Goal: Task Accomplishment & Management: Complete application form

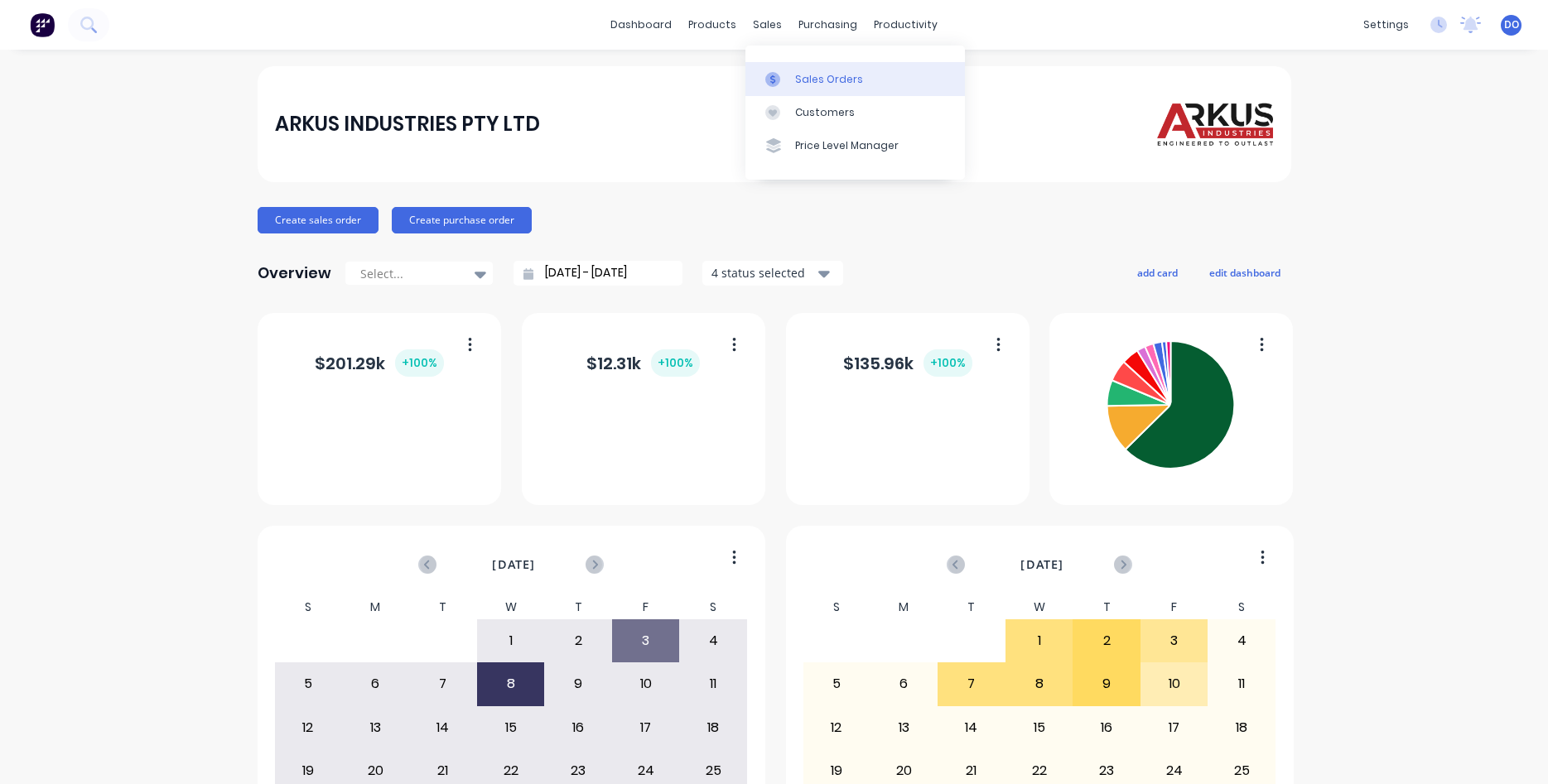
click at [813, 67] on link "Sales Orders" at bounding box center [855, 78] width 219 height 33
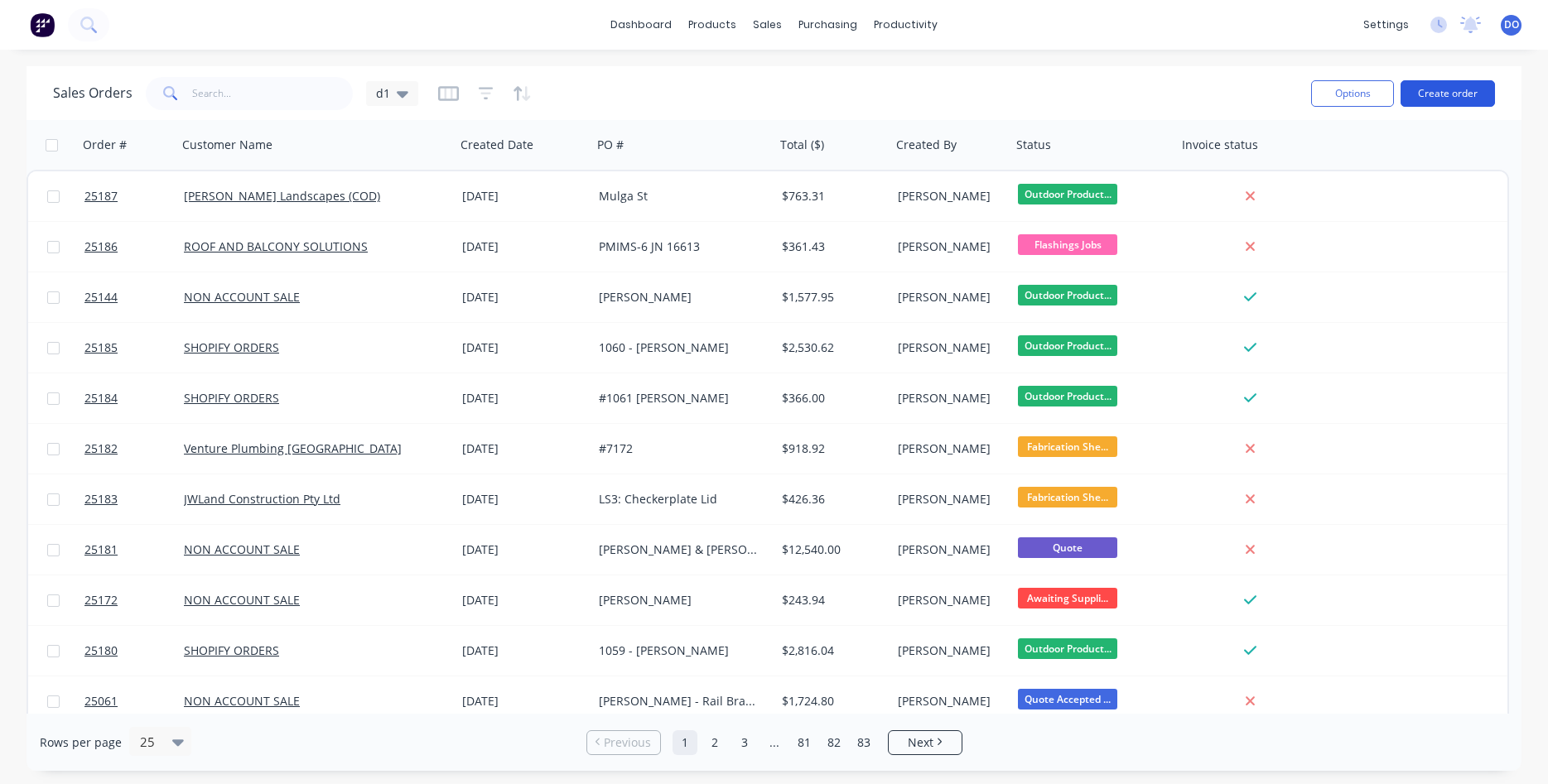
click at [1453, 89] on button "Create order" at bounding box center [1447, 93] width 94 height 26
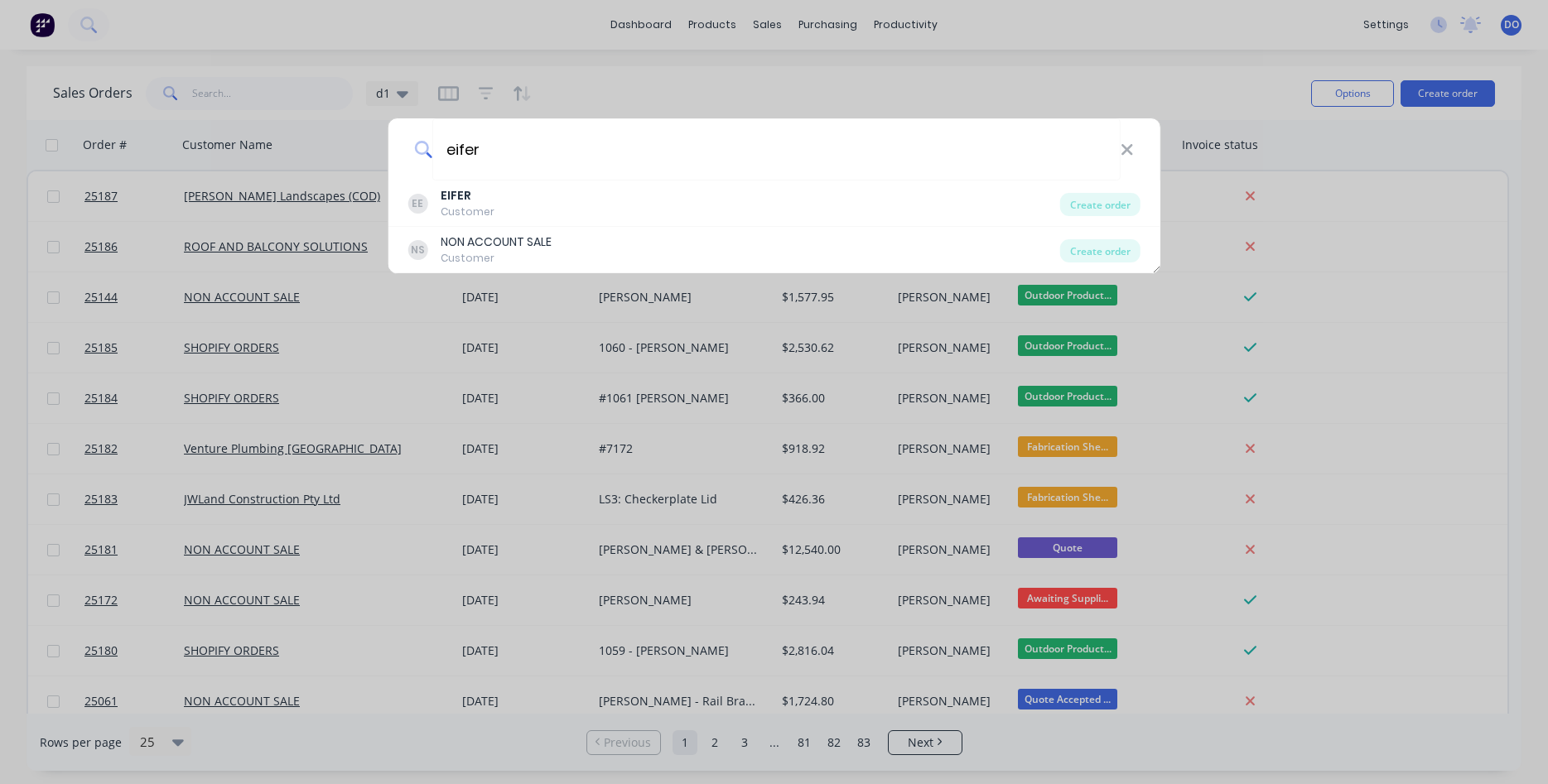
type input "eifer"
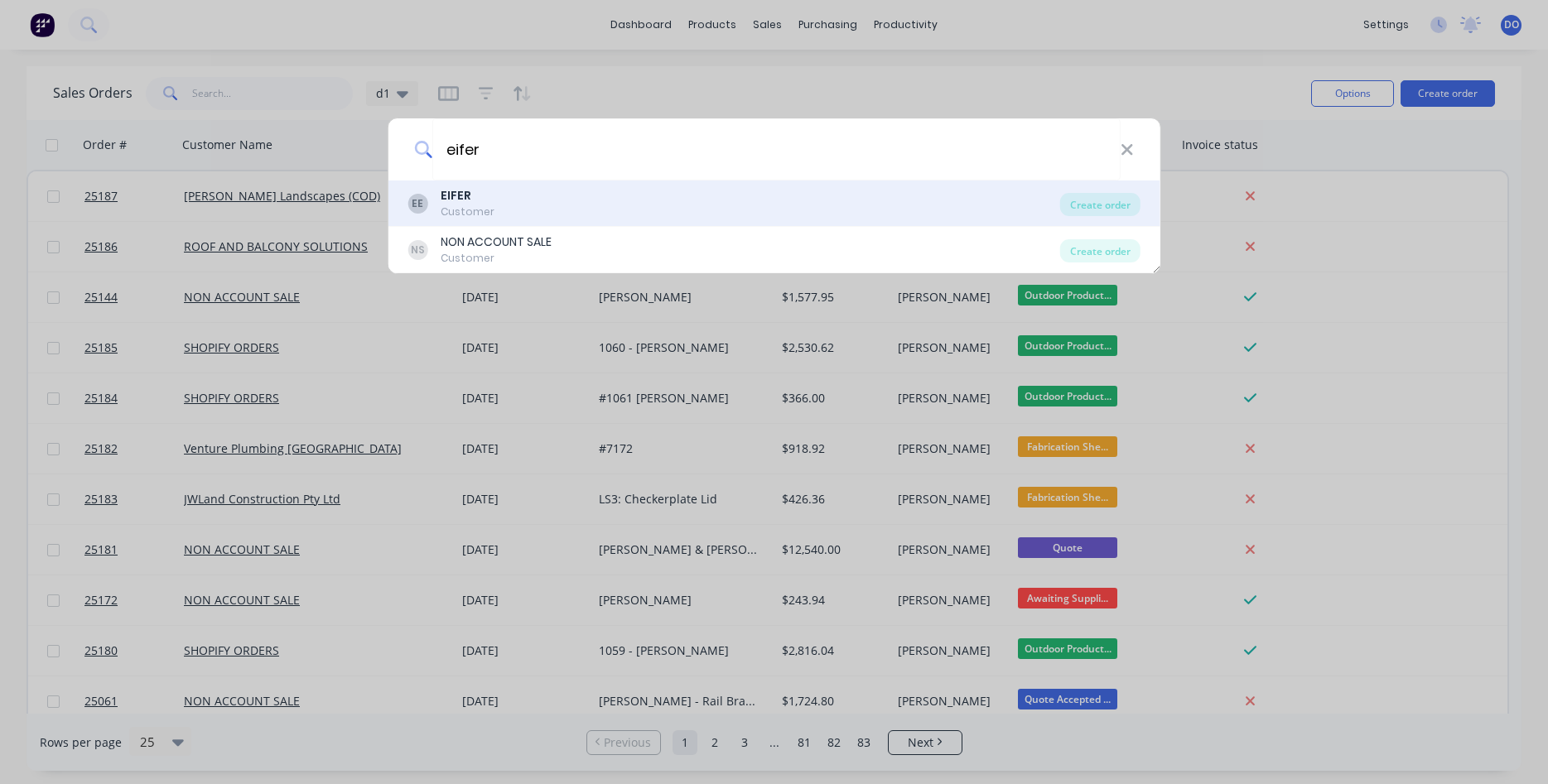
click at [523, 213] on div "EE EIFER Customer" at bounding box center [733, 203] width 652 height 32
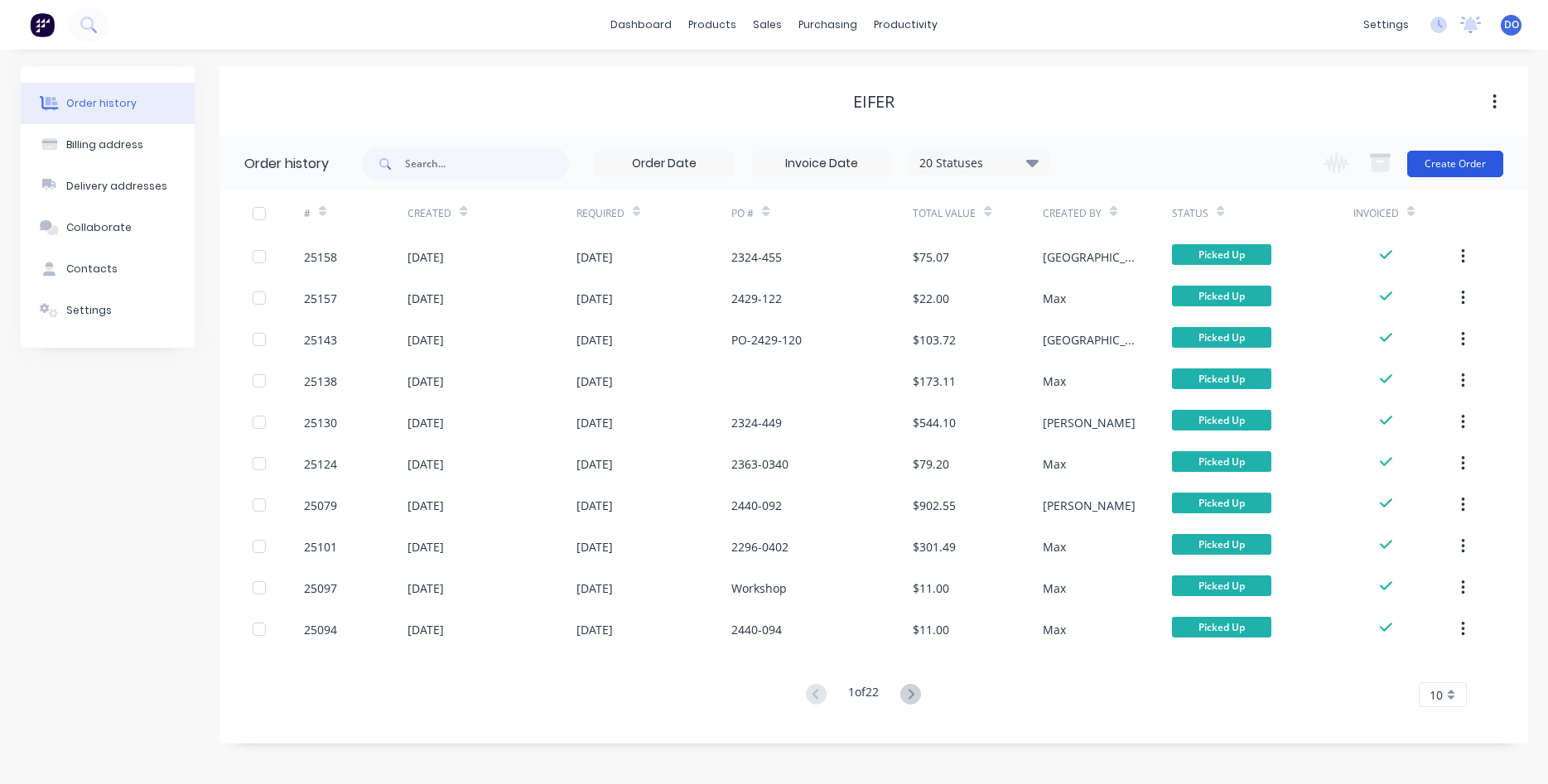
click at [1468, 166] on button "Create Order" at bounding box center [1455, 164] width 96 height 26
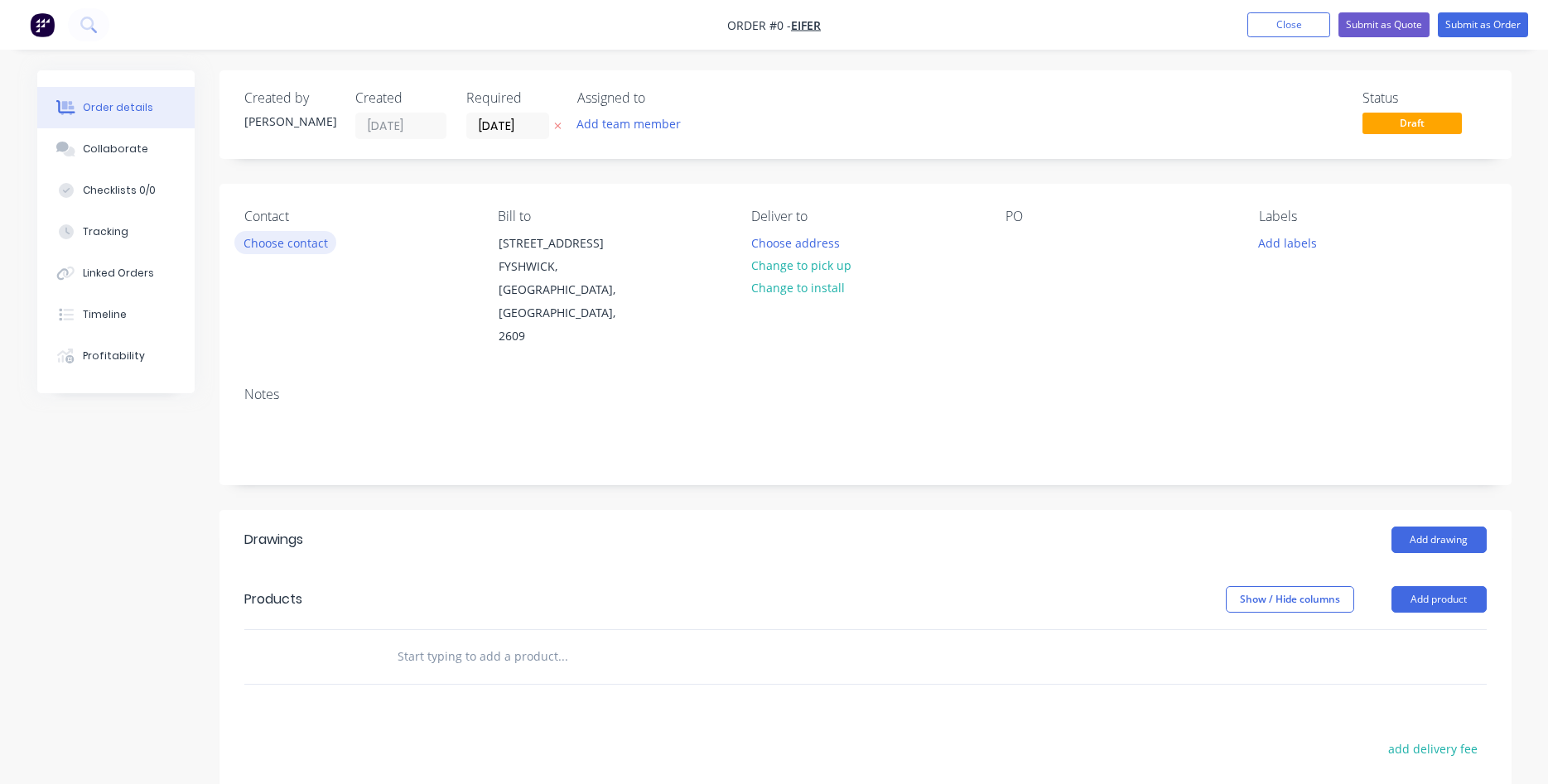
click at [287, 247] on button "Choose contact" at bounding box center [285, 241] width 102 height 22
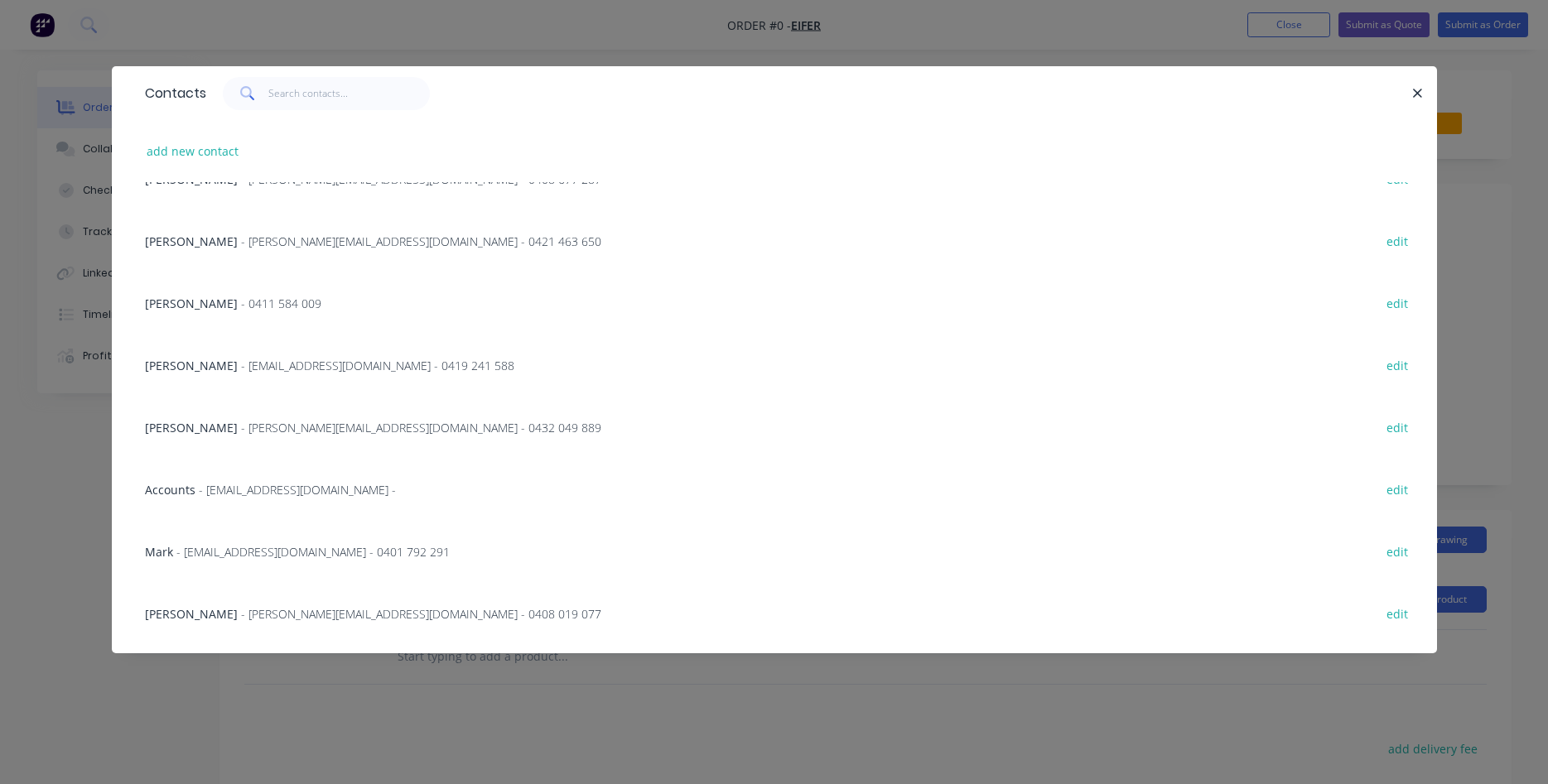
scroll to position [378, 0]
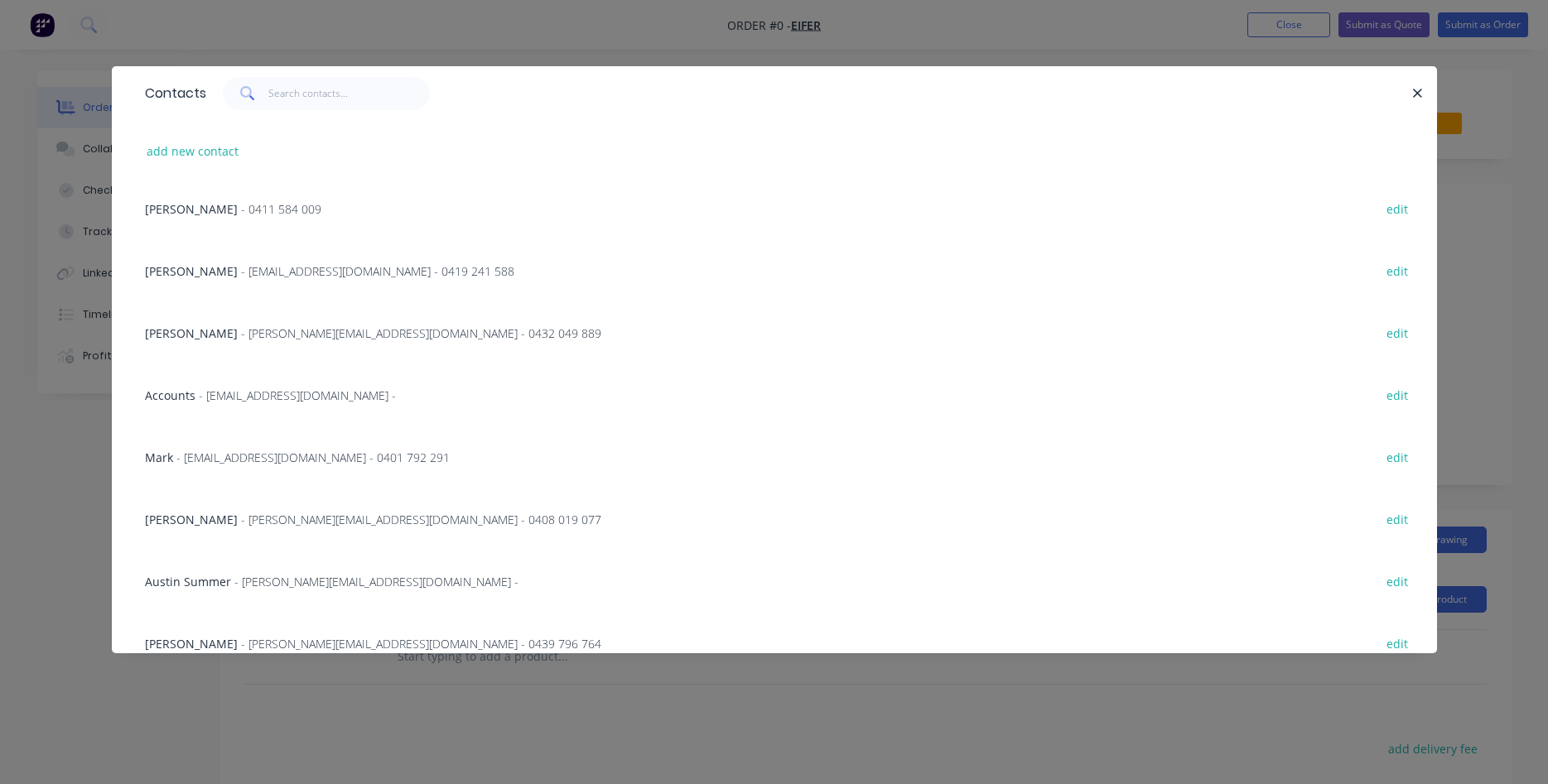
click at [233, 519] on span "[PERSON_NAME]" at bounding box center [192, 519] width 93 height 16
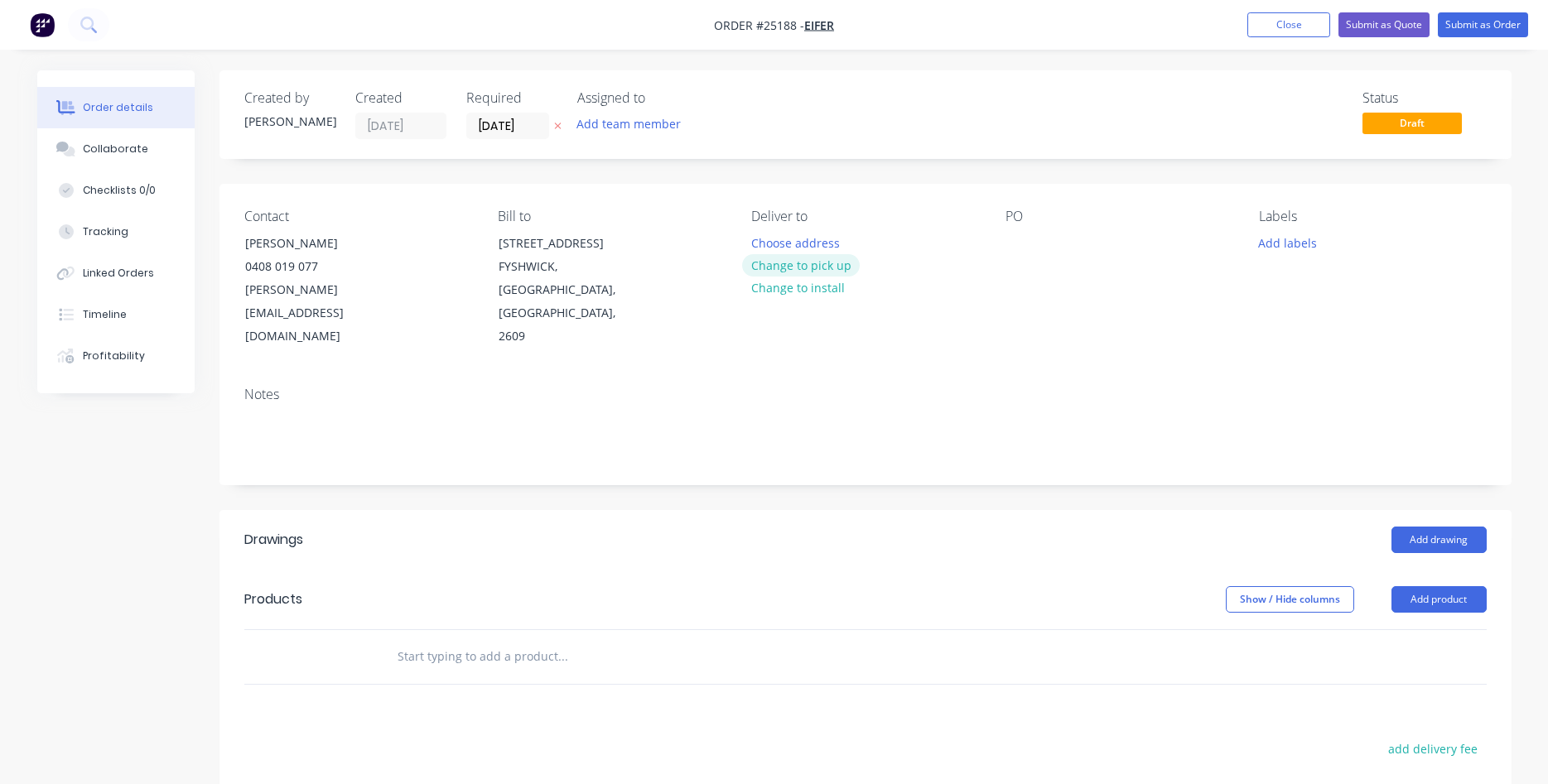
click at [825, 266] on button "Change to pick up" at bounding box center [801, 265] width 117 height 22
click at [1023, 248] on div at bounding box center [1018, 242] width 26 height 24
click at [1442, 526] on button "Add drawing" at bounding box center [1439, 539] width 95 height 26
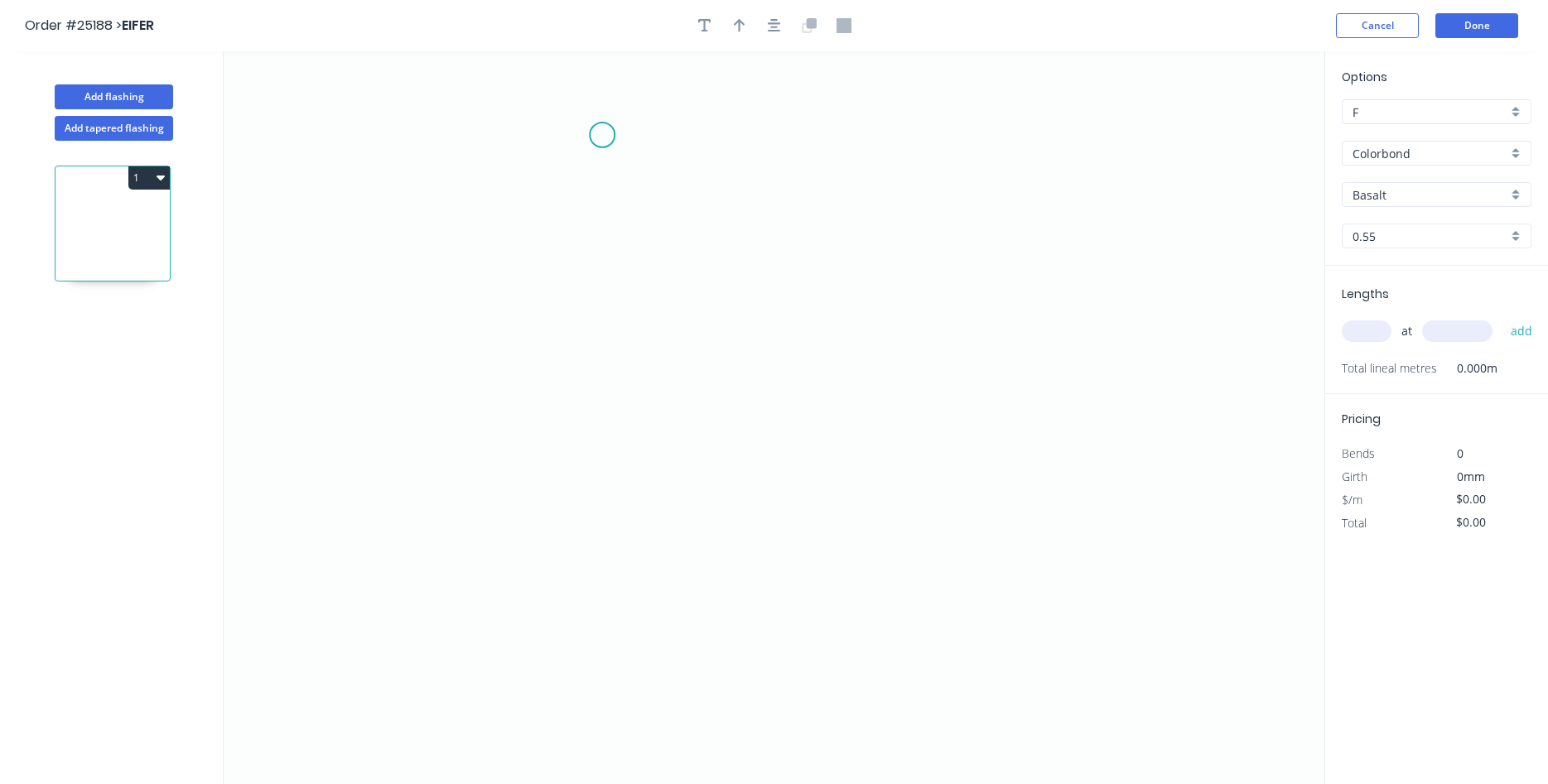
click at [602, 135] on icon "0" at bounding box center [774, 418] width 1101 height 733
click at [609, 385] on icon "0" at bounding box center [774, 418] width 1101 height 733
click at [858, 384] on icon "0 ?" at bounding box center [774, 418] width 1101 height 733
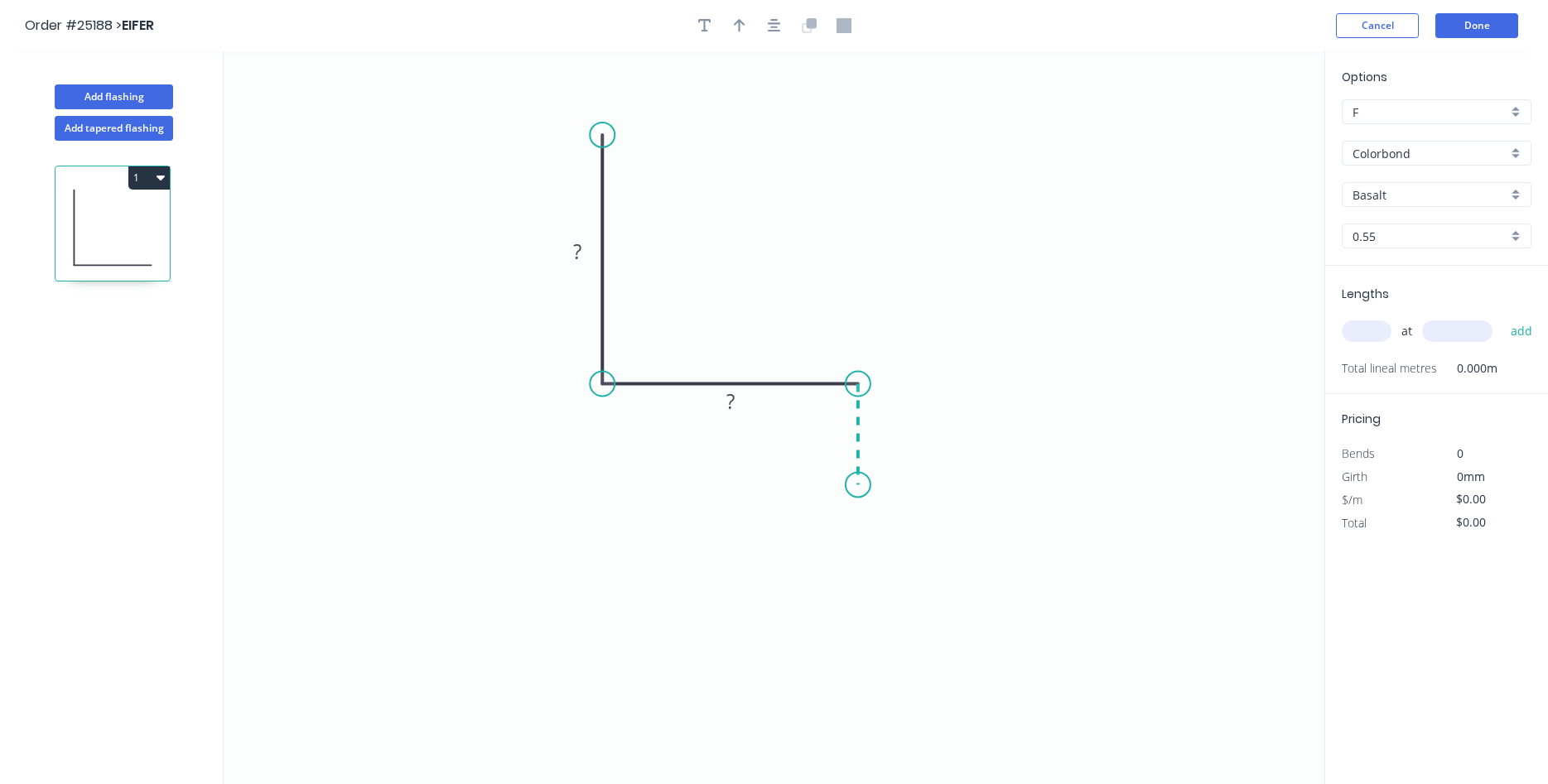
click at [854, 486] on icon "0 ? ?" at bounding box center [774, 418] width 1101 height 733
click at [894, 547] on div "Crush & Fold" at bounding box center [939, 536] width 167 height 34
click at [902, 538] on div "Flip bend" at bounding box center [946, 549] width 167 height 34
drag, startPoint x: 921, startPoint y: 447, endPoint x: 835, endPoint y: 472, distance: 89.6
click at [835, 472] on rect at bounding box center [806, 481] width 66 height 34
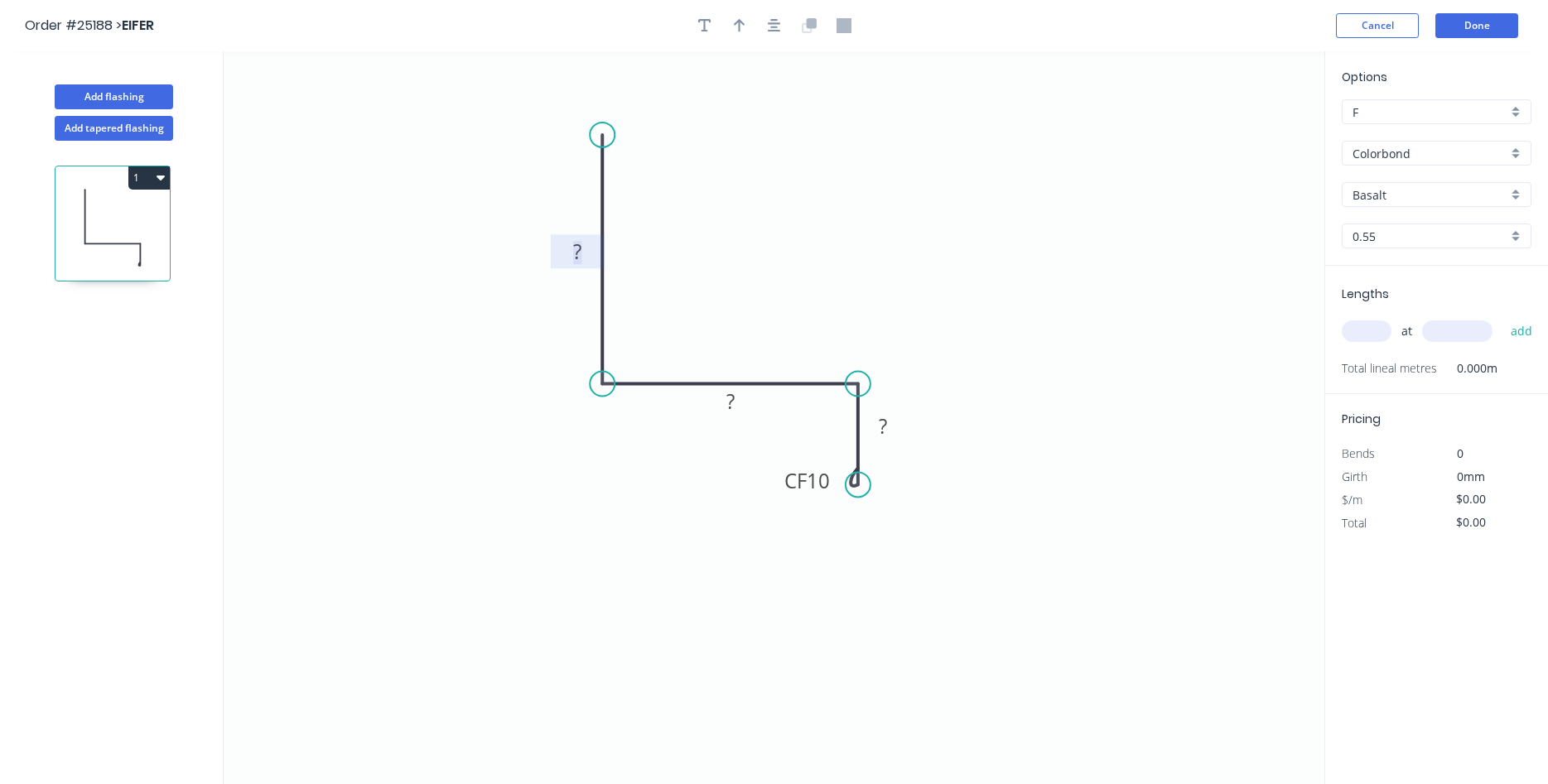
click at [569, 255] on rect at bounding box center [578, 253] width 33 height 23
click at [744, 37] on button "button" at bounding box center [740, 26] width 25 height 25
type input "$10.02"
click at [1239, 127] on icon at bounding box center [1240, 114] width 15 height 53
click at [1239, 125] on icon at bounding box center [1238, 108] width 15 height 53
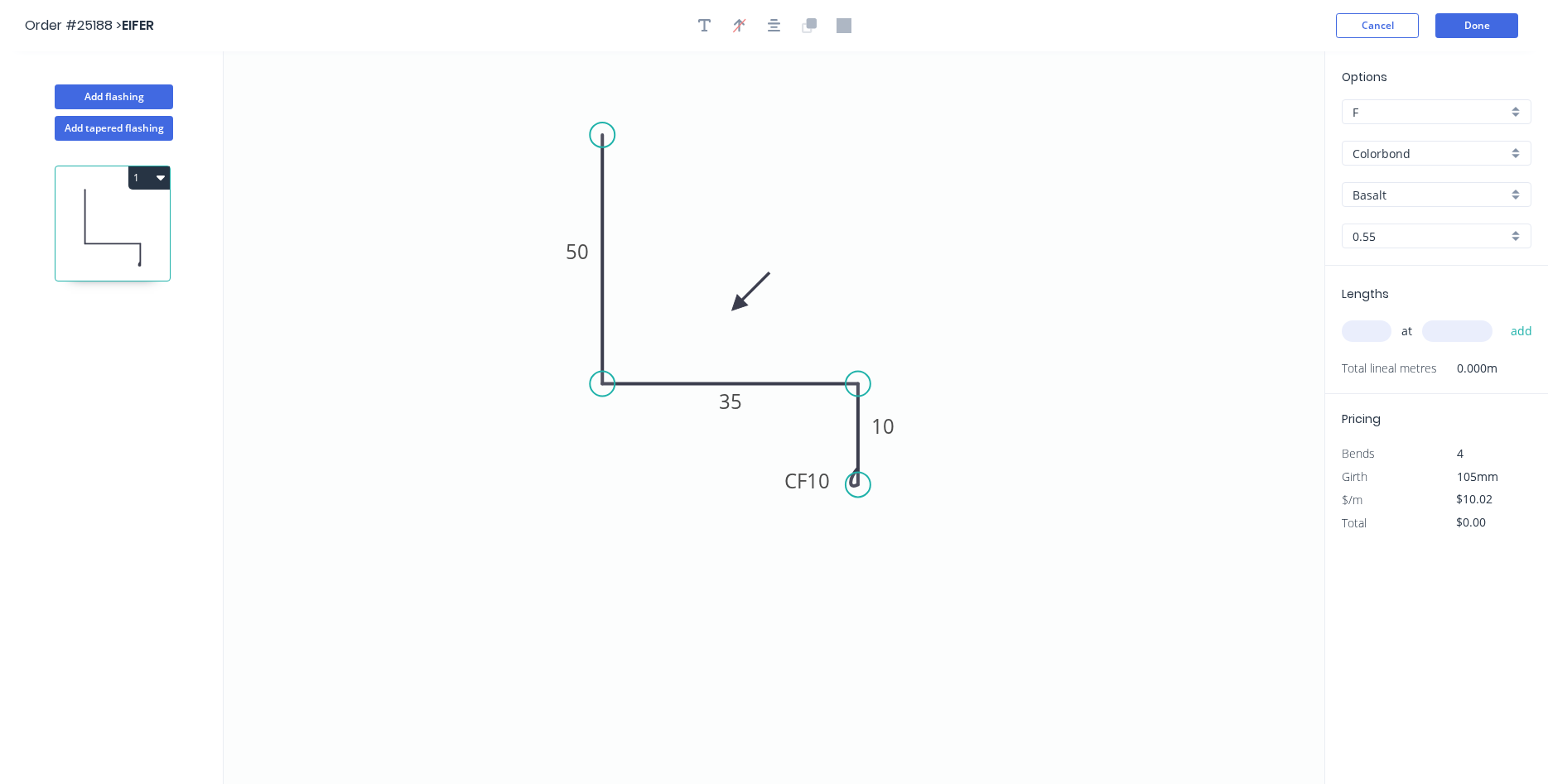
drag, startPoint x: 1239, startPoint y: 125, endPoint x: 731, endPoint y: 322, distance: 544.9
click at [726, 316] on icon at bounding box center [750, 292] width 48 height 48
click at [1396, 191] on input "Basalt" at bounding box center [1430, 195] width 155 height 17
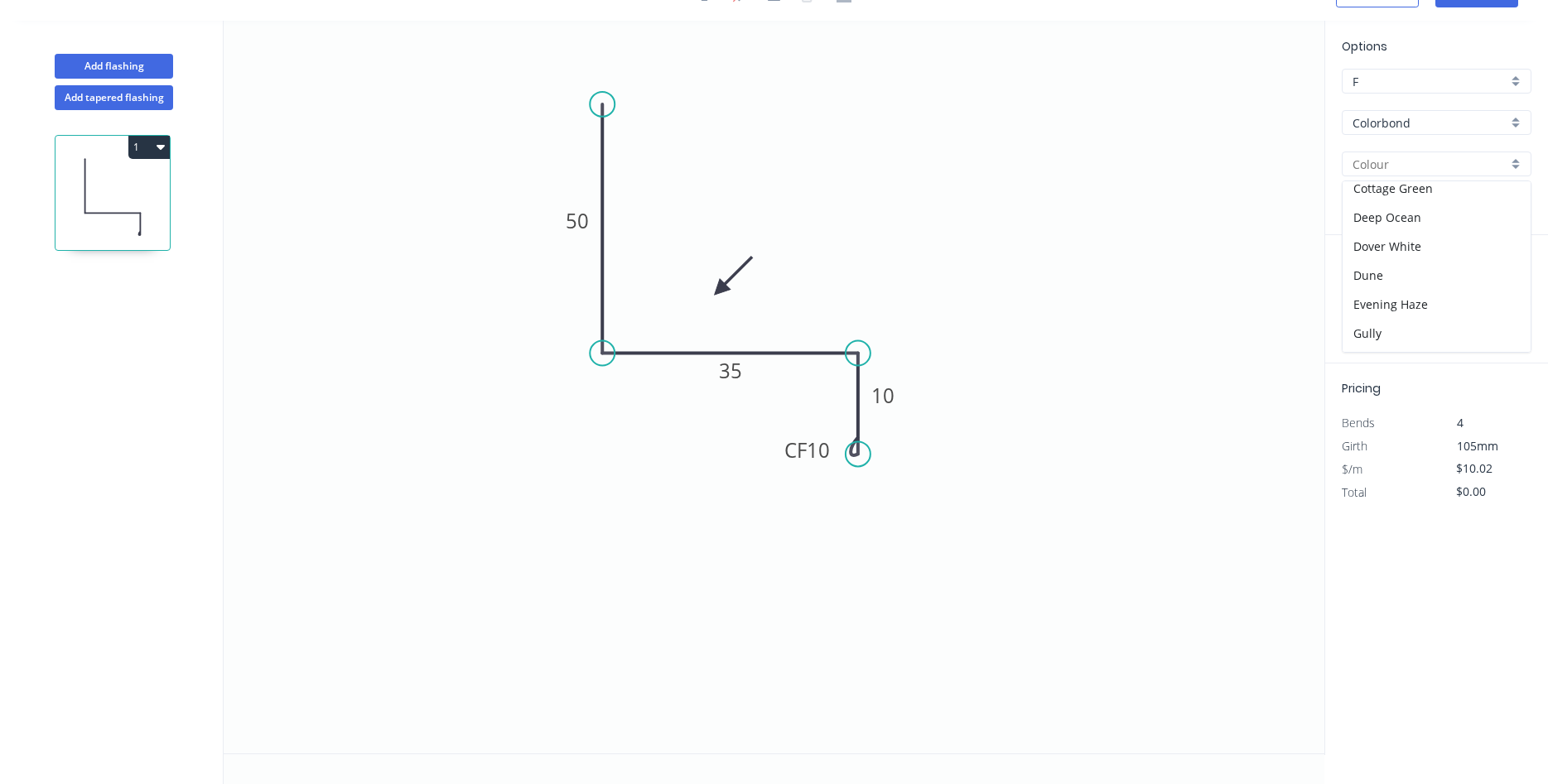
scroll to position [283, 0]
click at [1379, 282] on div "Night Sky" at bounding box center [1437, 290] width 188 height 29
type input "Night Sky"
click at [1373, 296] on input "text" at bounding box center [1366, 300] width 49 height 21
type input "50"
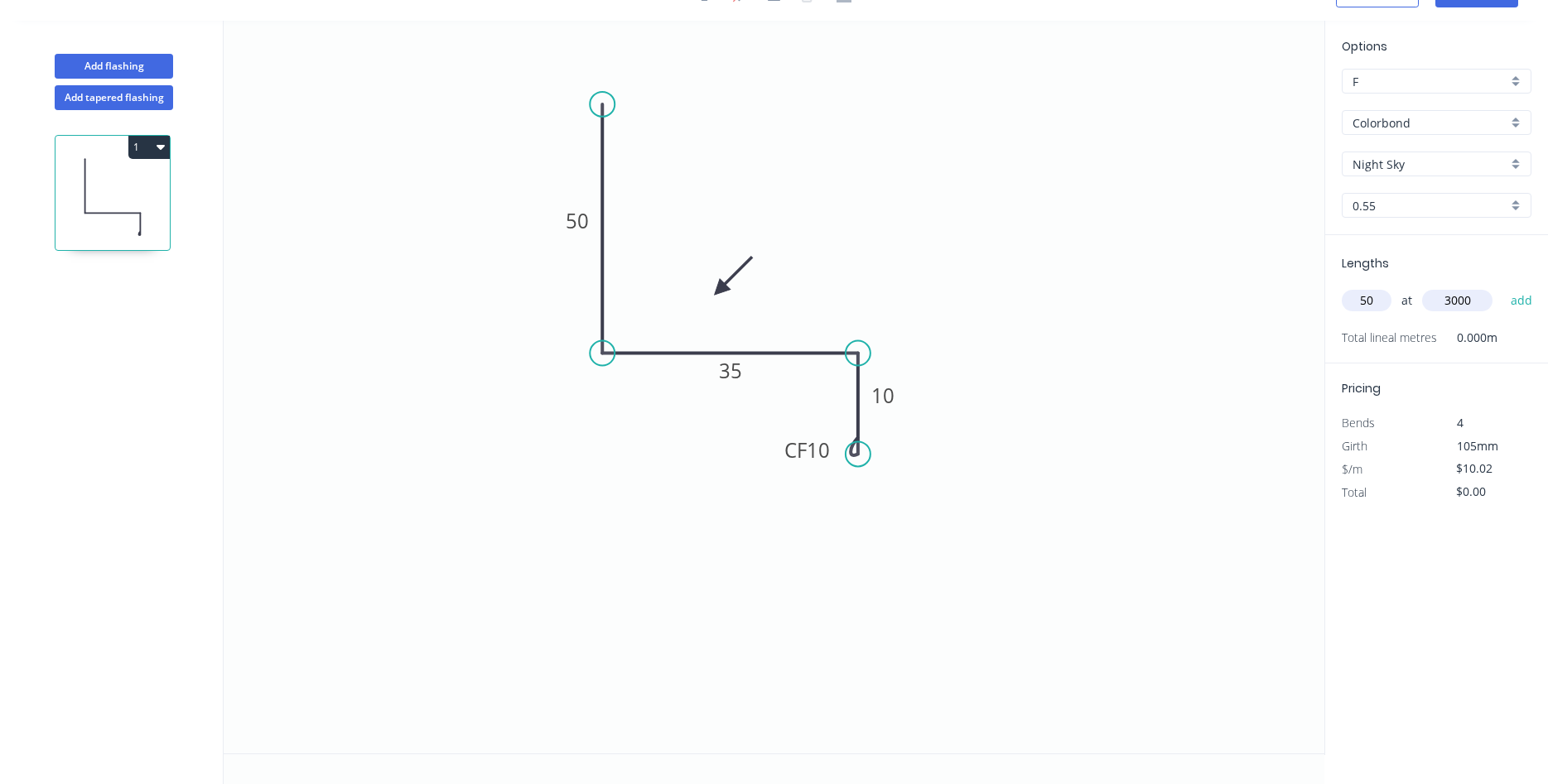
type input "3000"
click at [1502, 287] on button "add" at bounding box center [1522, 300] width 39 height 28
type input "$1,503.00"
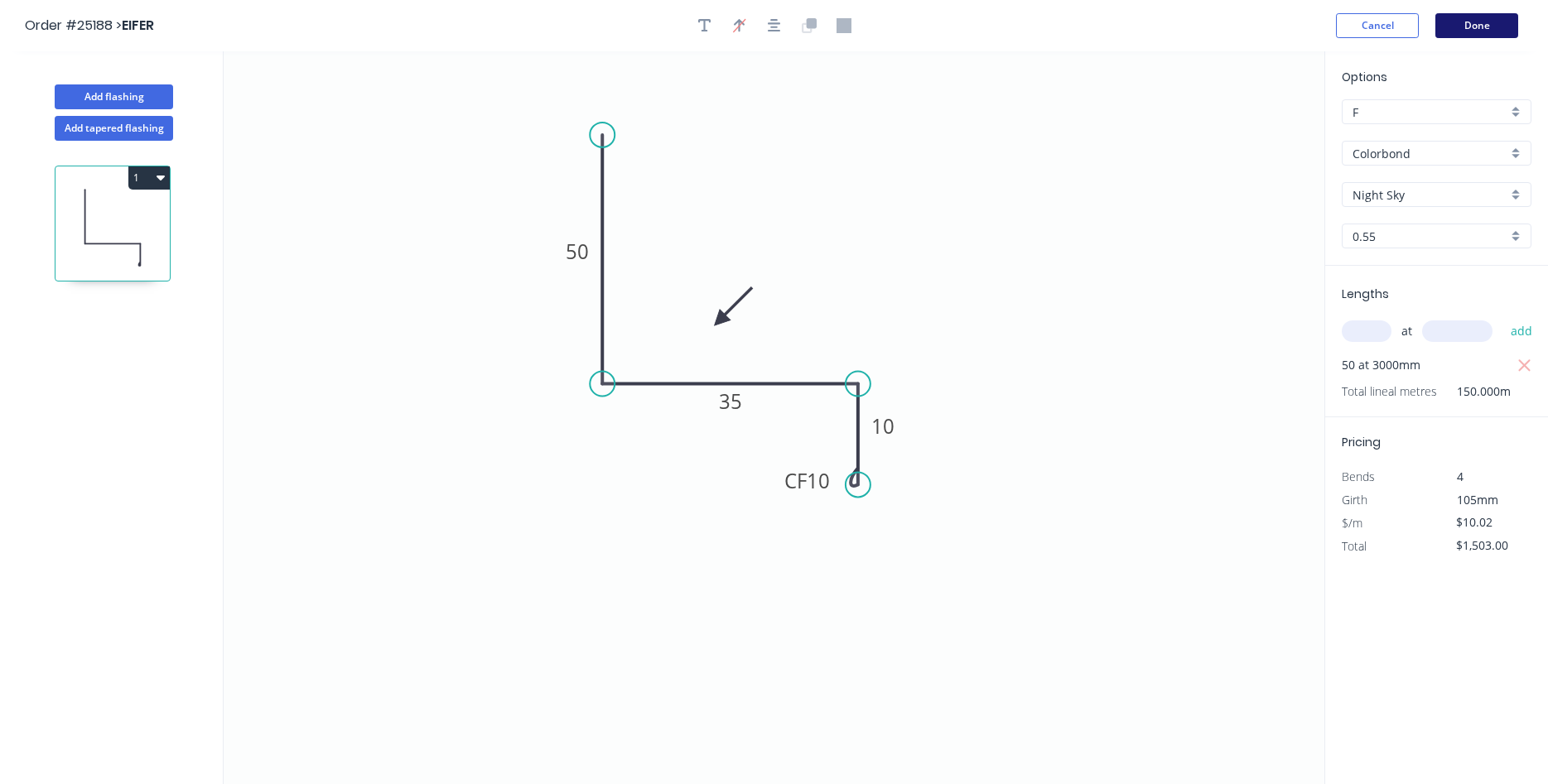
click at [1461, 29] on button "Done" at bounding box center [1476, 26] width 82 height 25
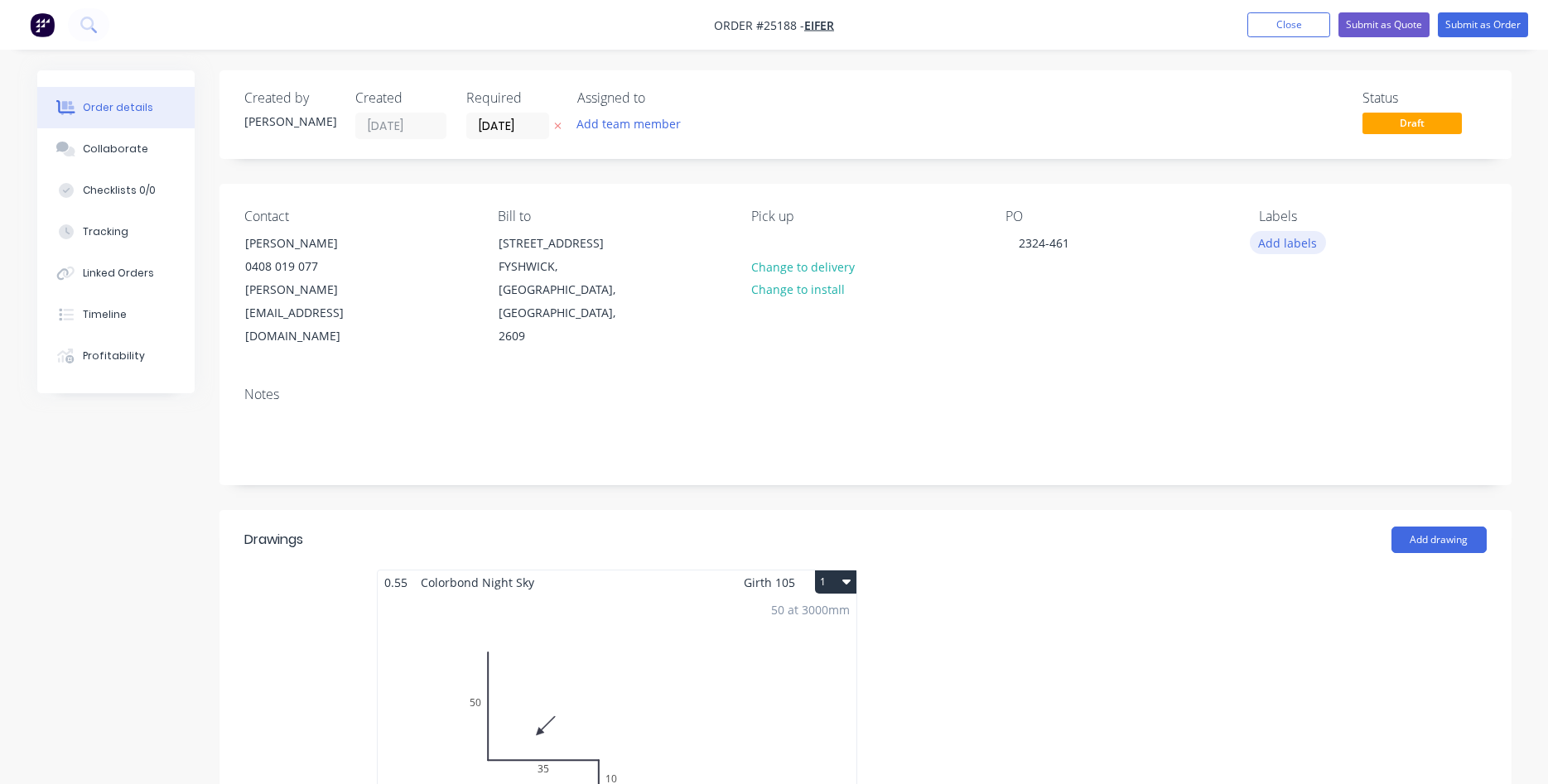
click at [1295, 242] on button "Add labels" at bounding box center [1288, 241] width 77 height 22
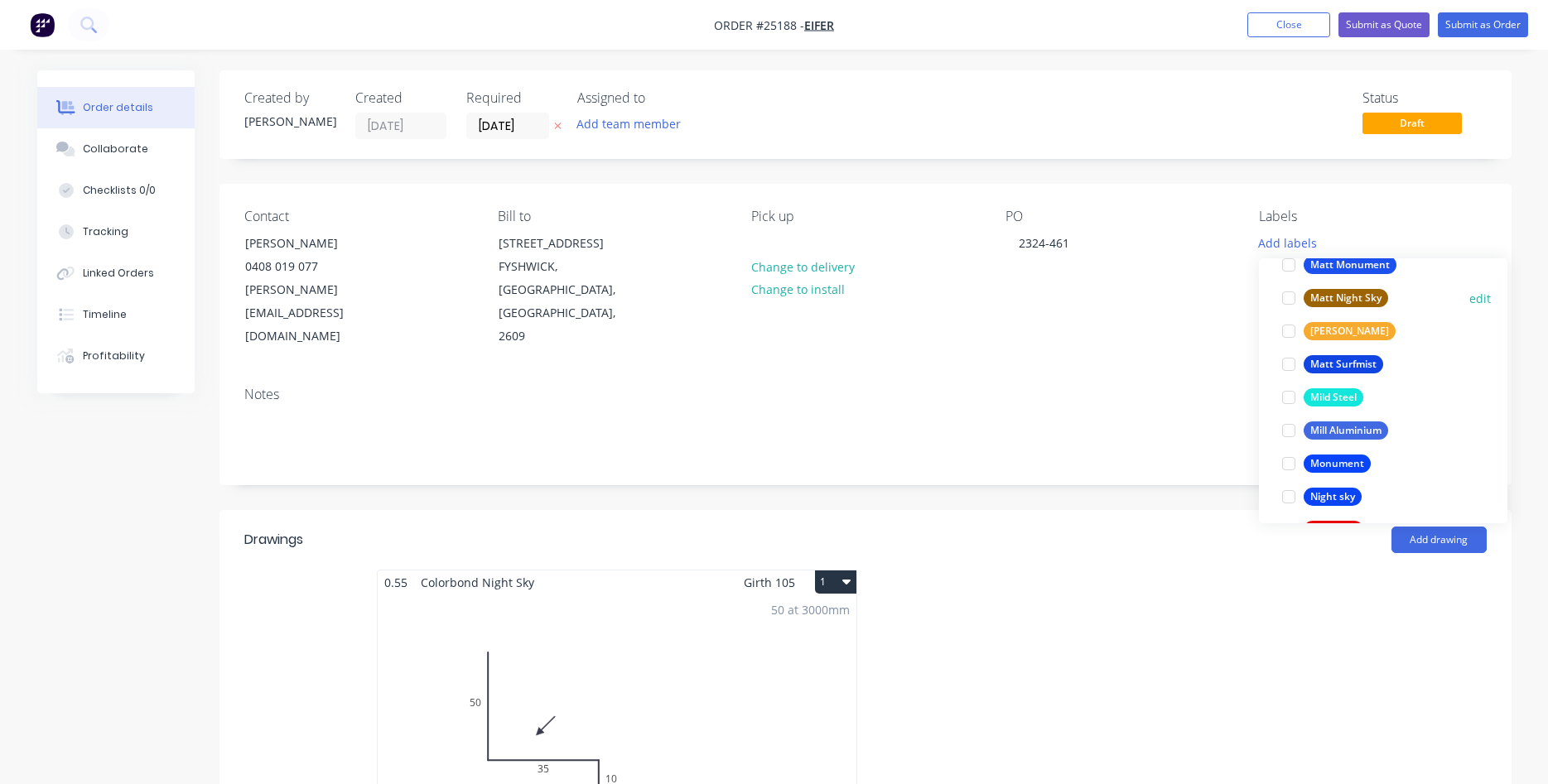
scroll to position [2360, 0]
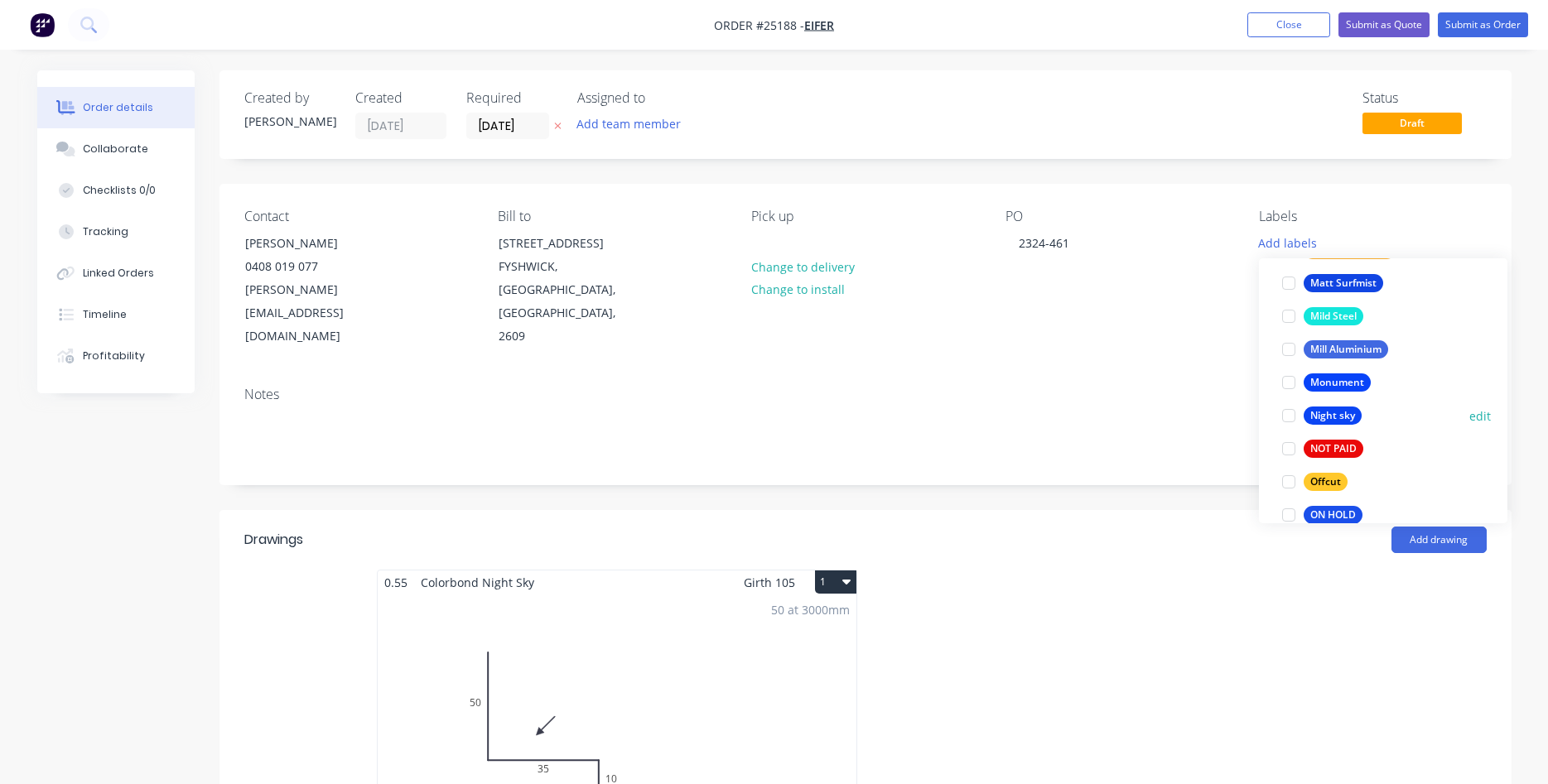
click at [1287, 413] on div at bounding box center [1289, 416] width 33 height 33
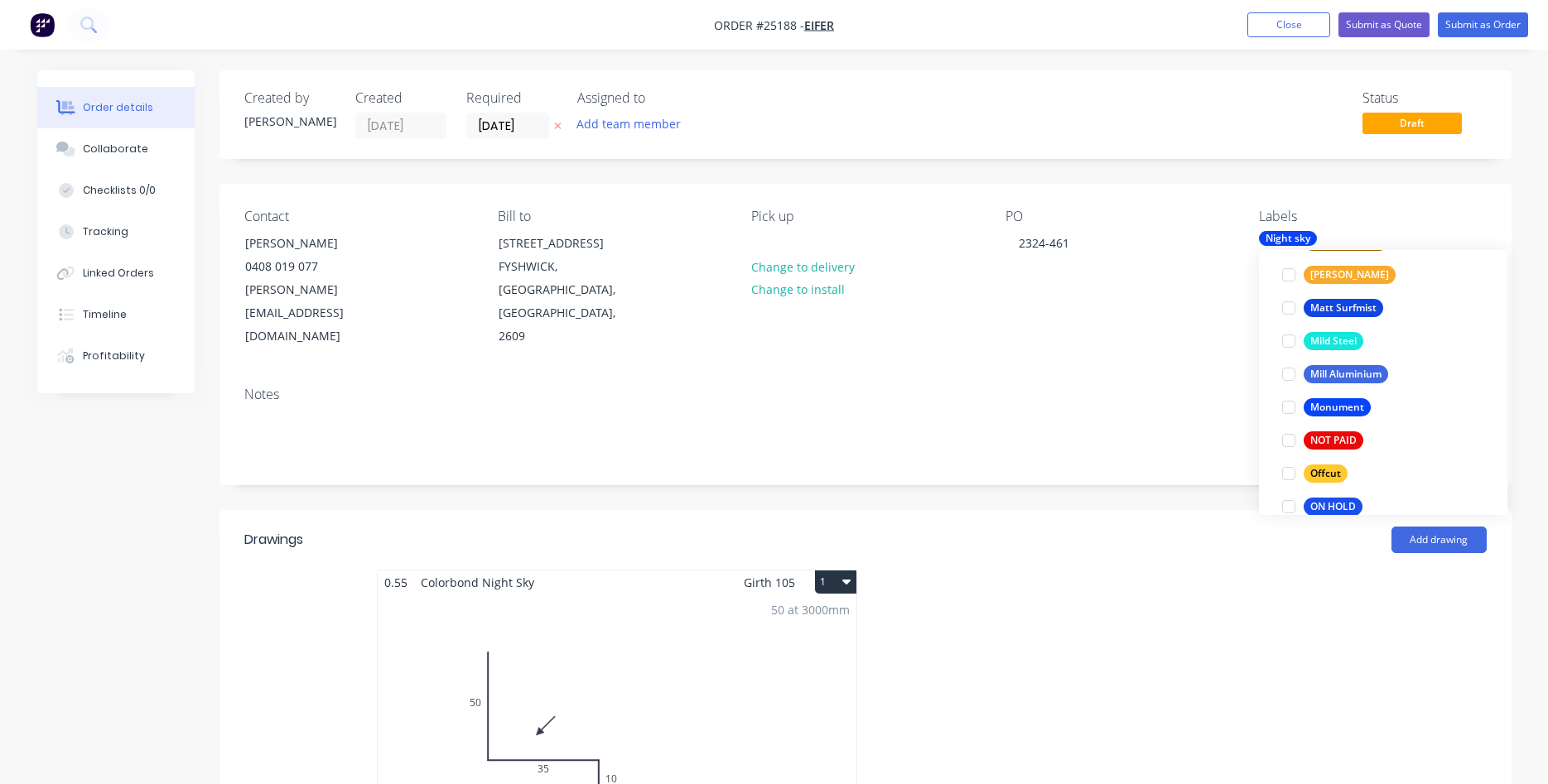
scroll to position [0, 0]
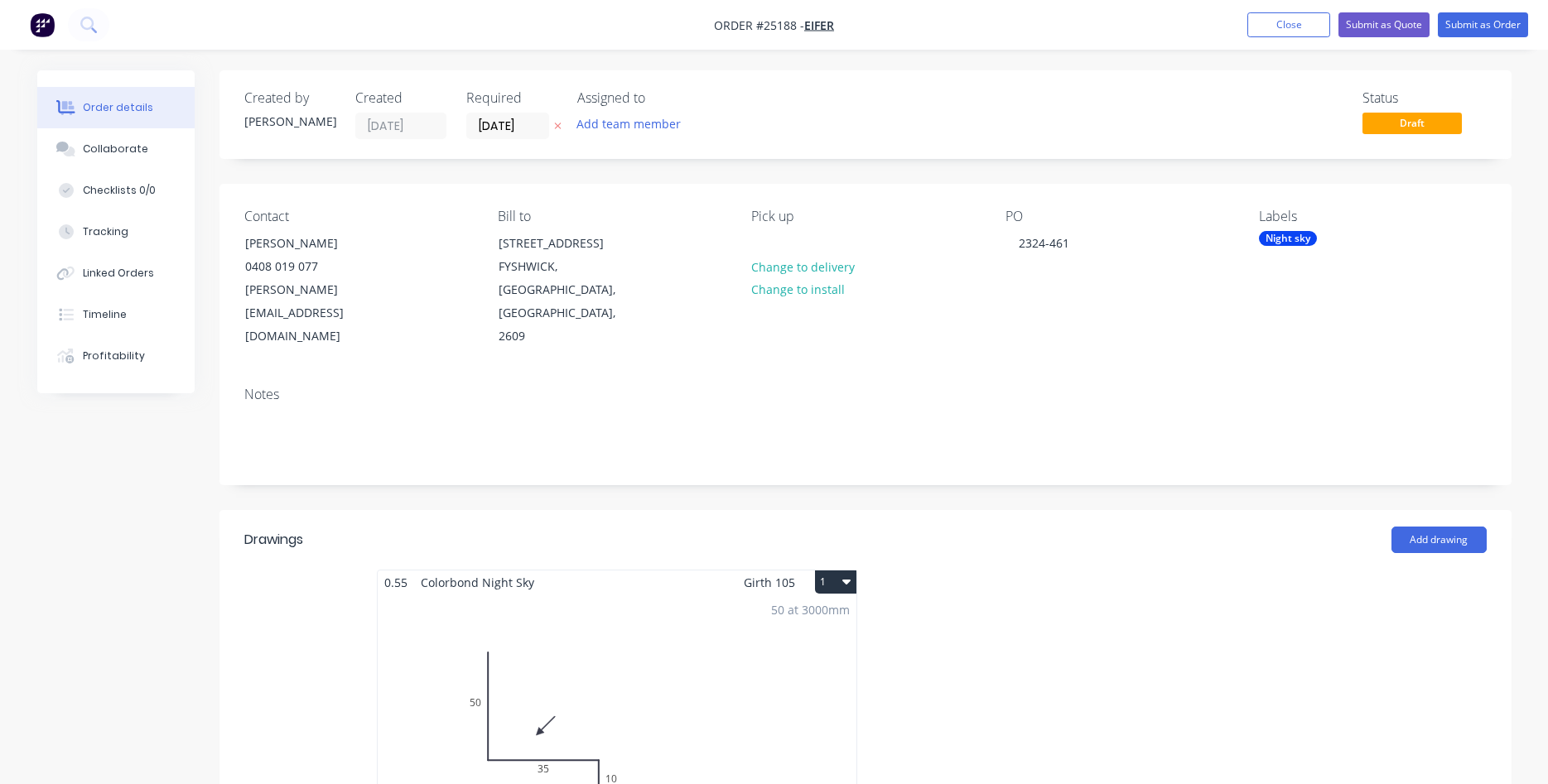
click at [1177, 345] on div "Contact [PERSON_NAME] 0408 019 077 [PERSON_NAME][EMAIL_ADDRESS][DOMAIN_NAME] Bi…" at bounding box center [865, 279] width 1292 height 190
click at [1476, 23] on button "Submit as Order" at bounding box center [1483, 25] width 90 height 25
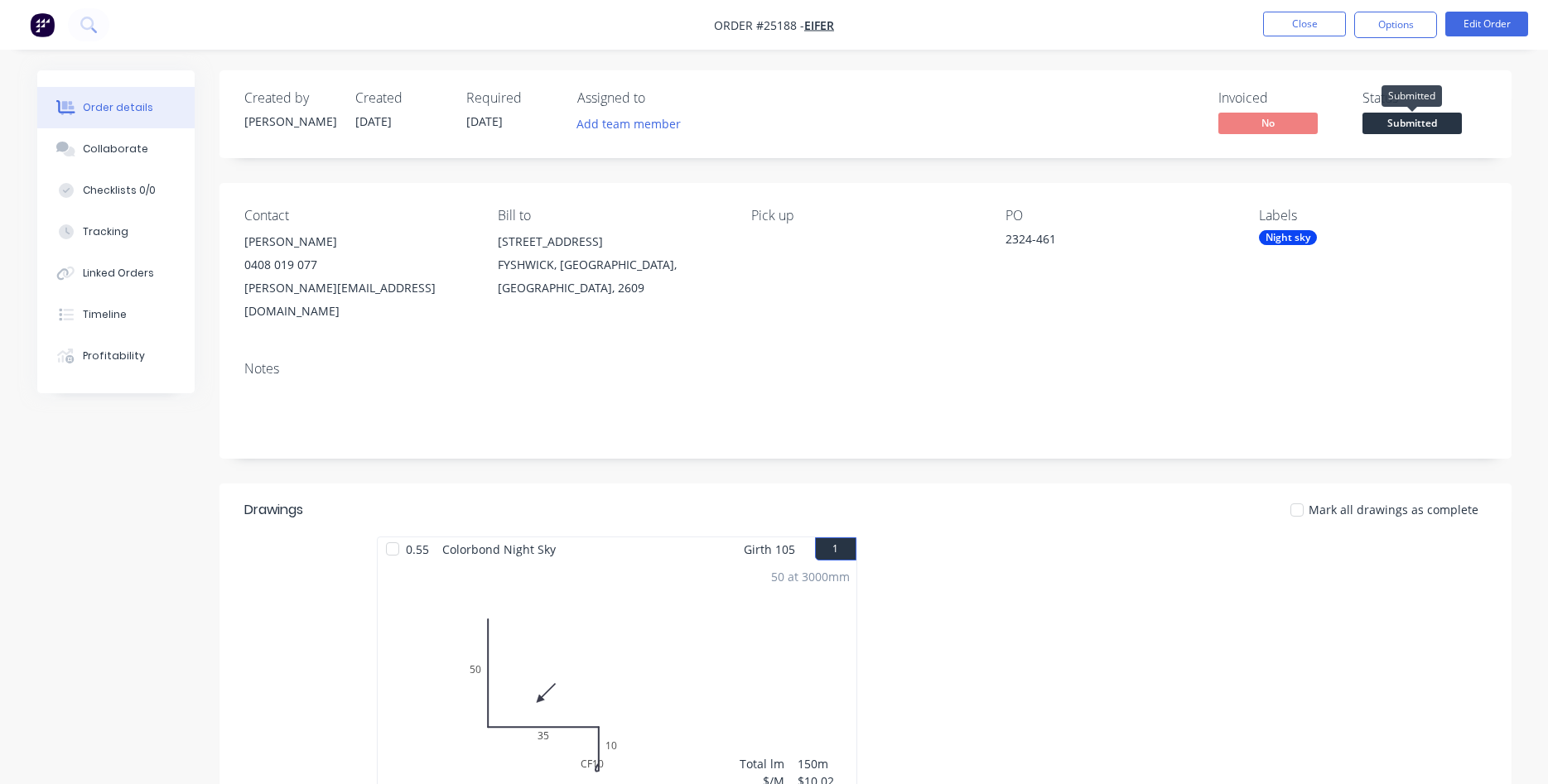
click at [1407, 122] on span "Submitted" at bounding box center [1412, 122] width 100 height 20
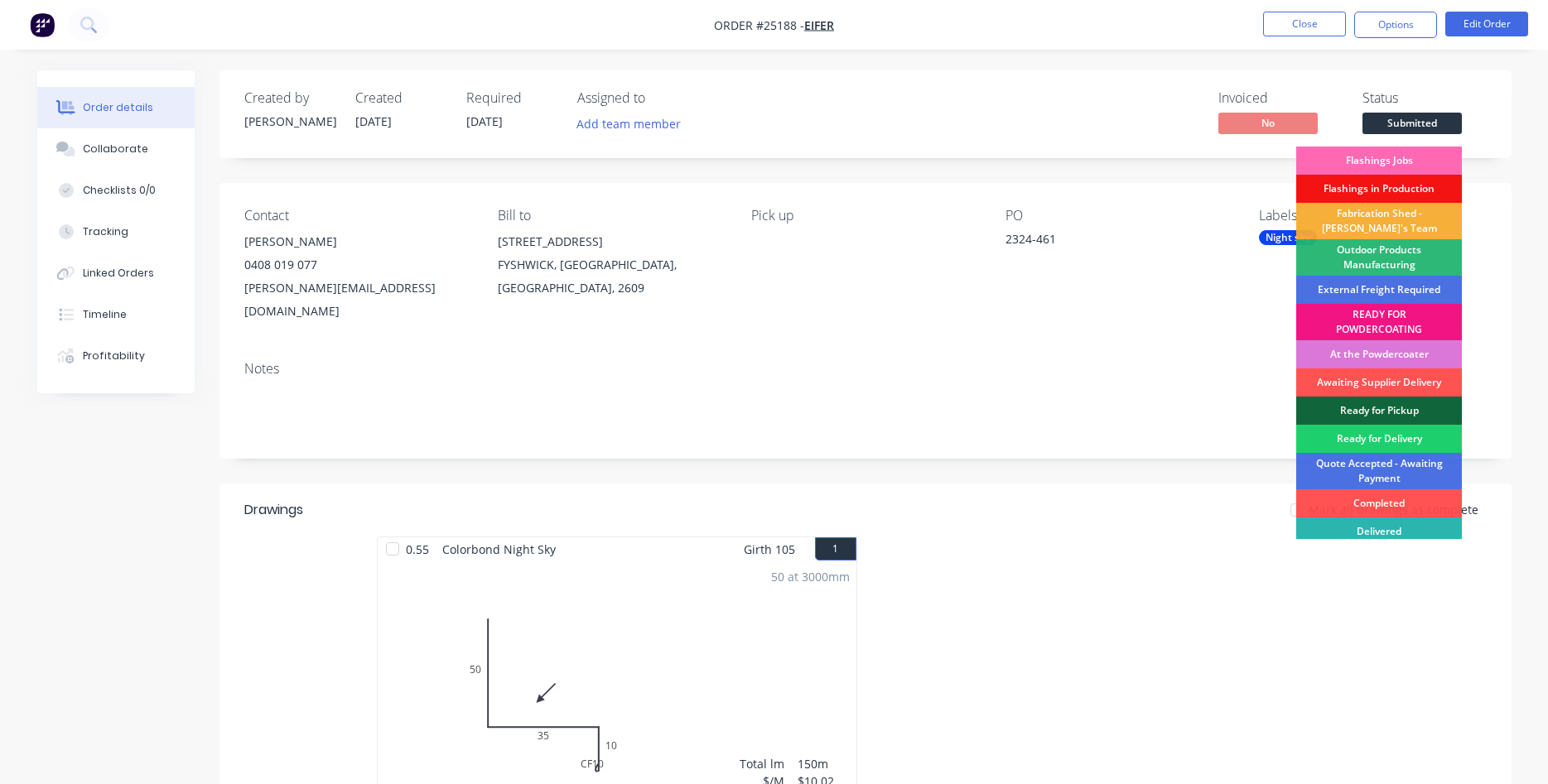
click at [1398, 162] on div "Flashings Jobs" at bounding box center [1378, 160] width 166 height 28
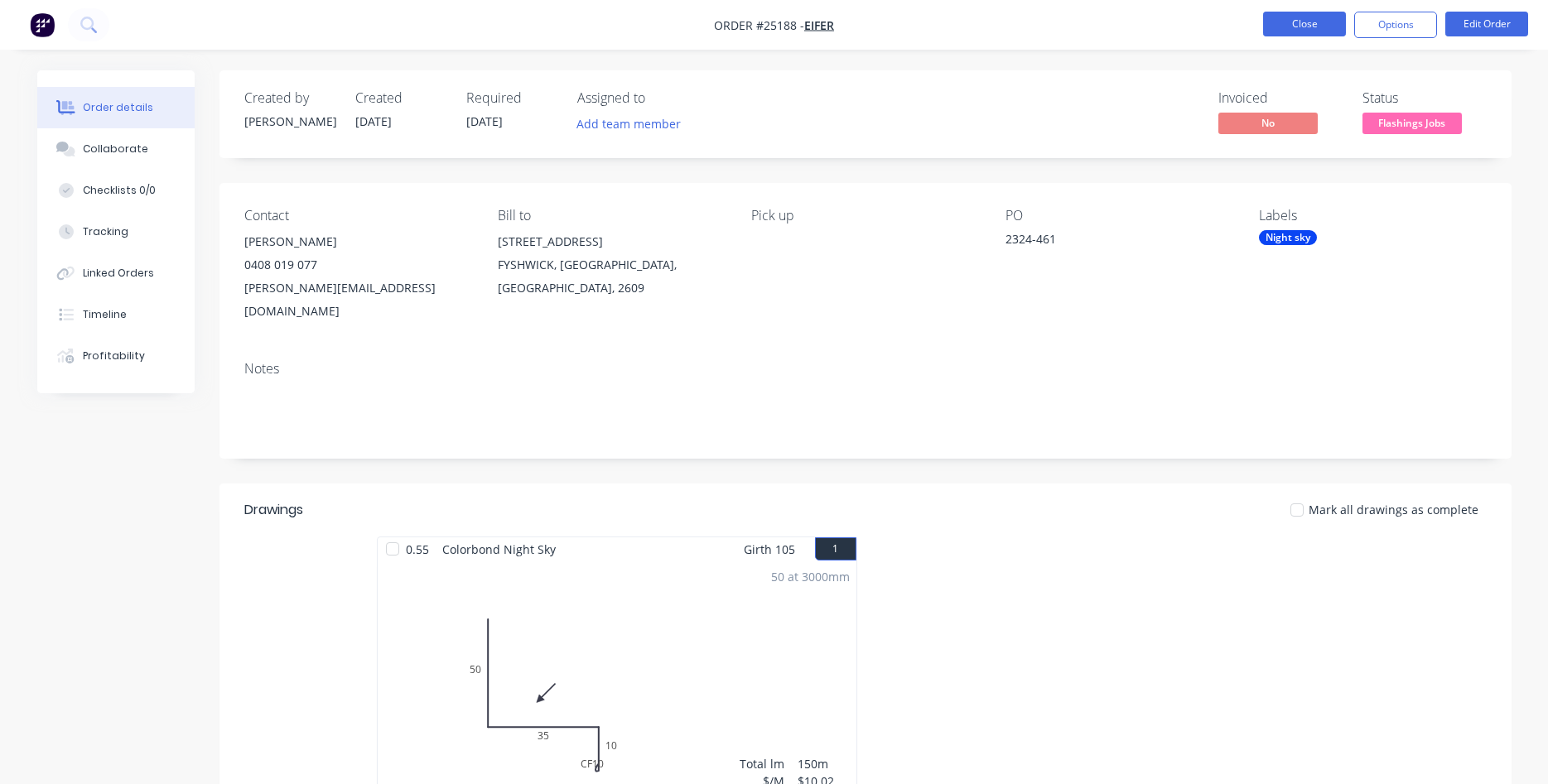
click at [1308, 25] on button "Close" at bounding box center [1304, 24] width 82 height 25
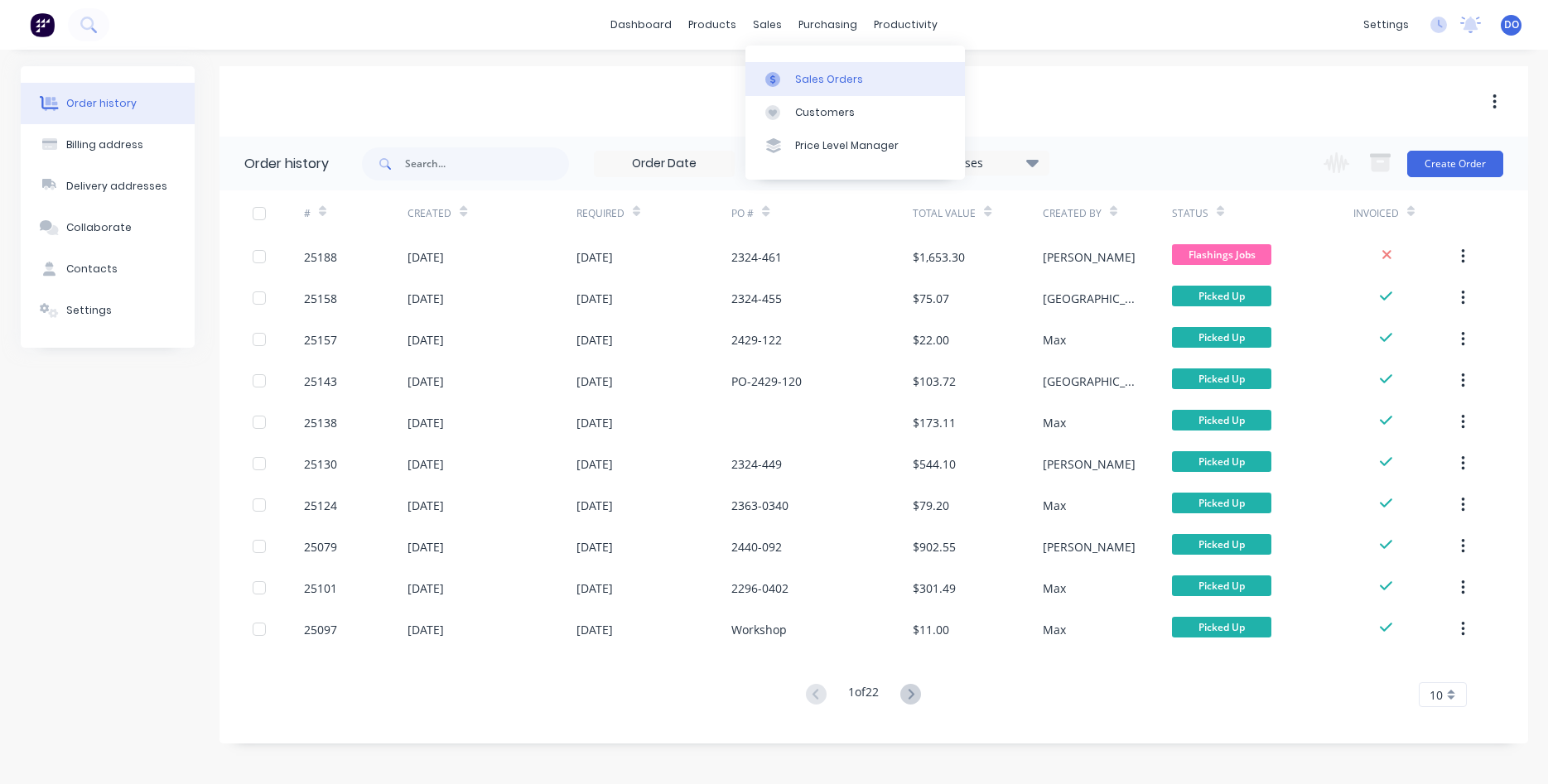
click at [806, 71] on link "Sales Orders" at bounding box center [855, 78] width 219 height 33
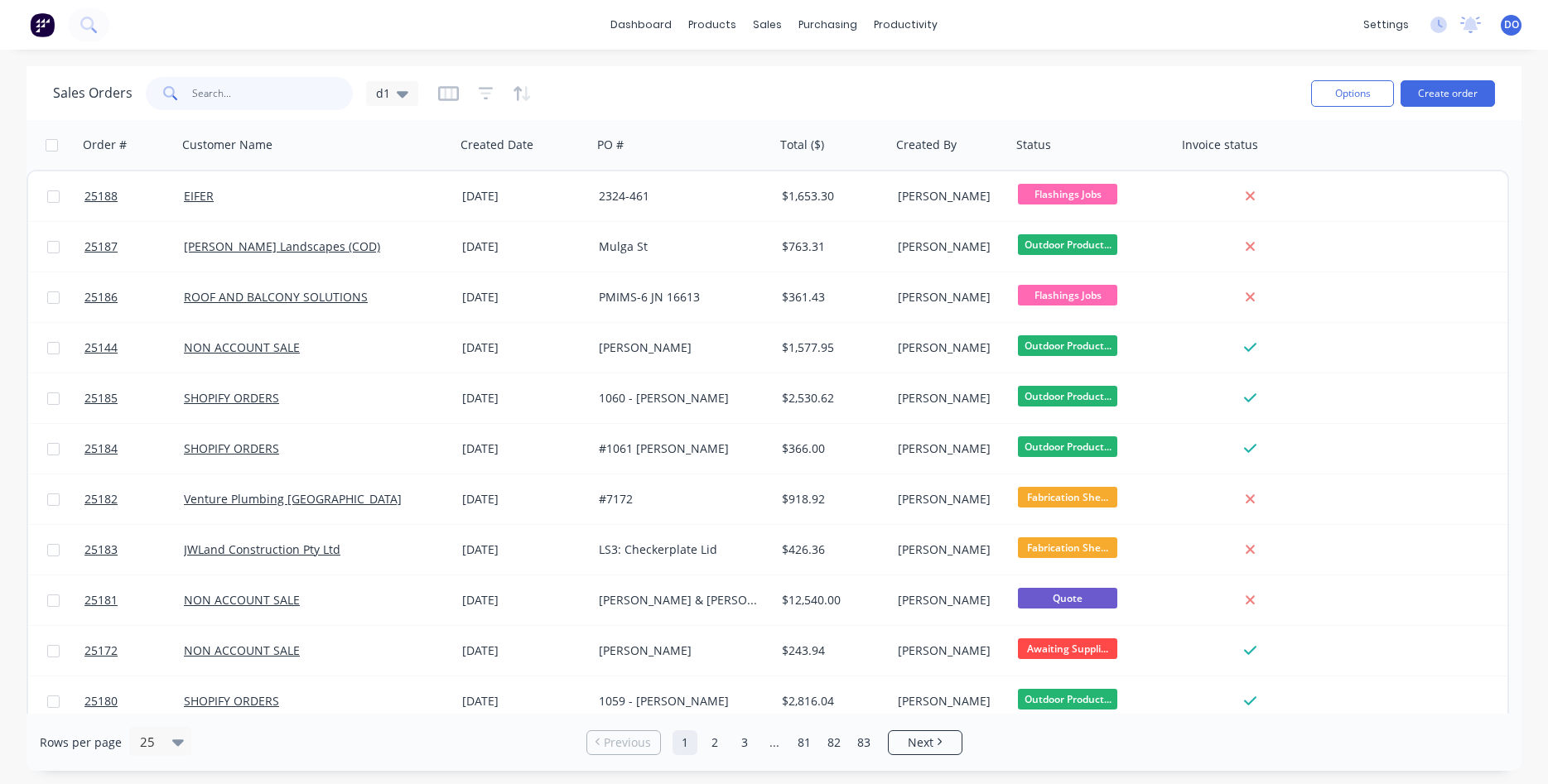
click at [265, 90] on input "text" at bounding box center [272, 93] width 162 height 33
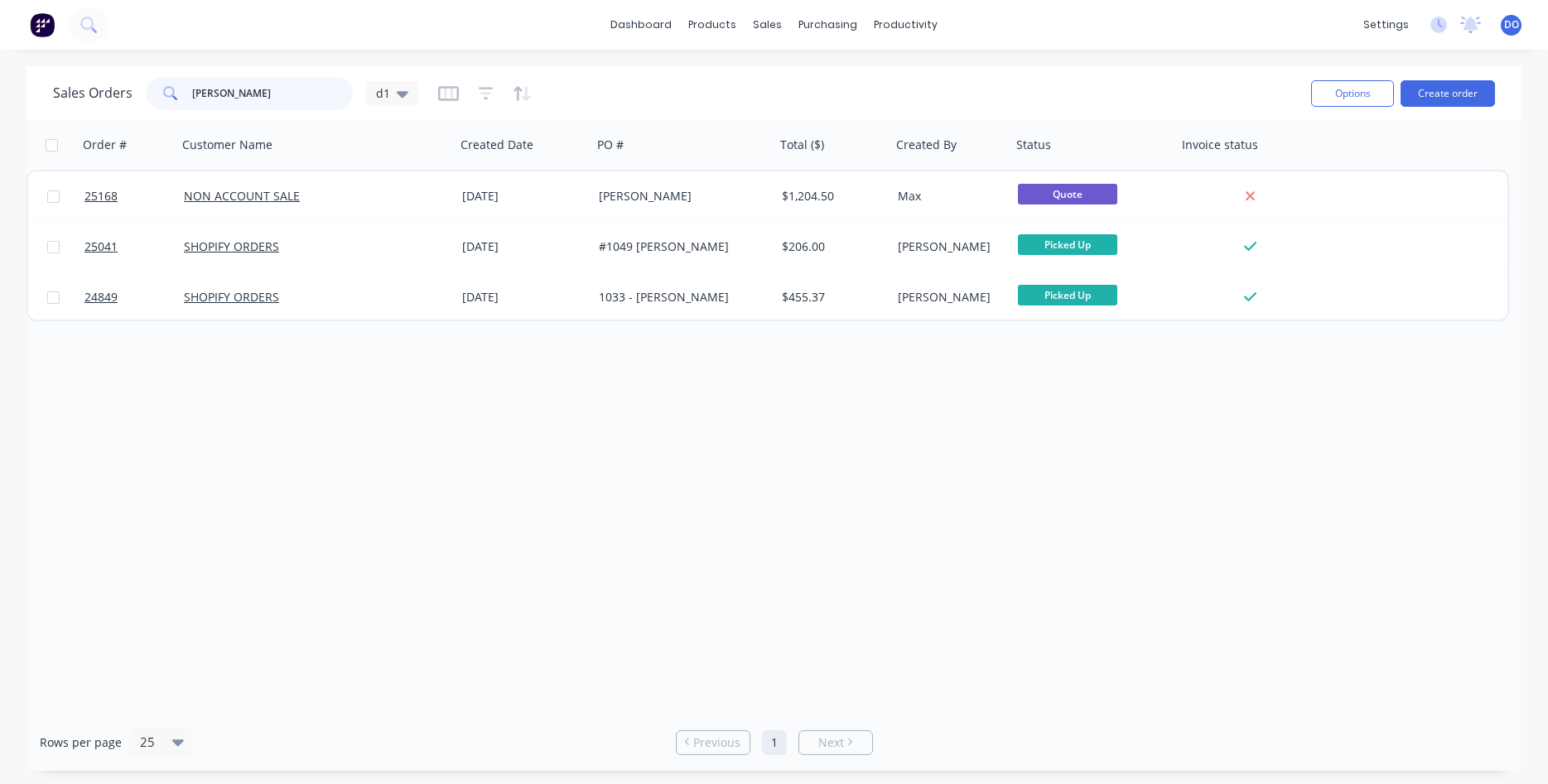
type input "[PERSON_NAME]"
drag, startPoint x: 255, startPoint y: 100, endPoint x: 110, endPoint y: 78, distance: 146.7
click at [192, 78] on input "[PERSON_NAME]" at bounding box center [272, 93] width 162 height 33
